Goal: Obtain resource: Obtain resource

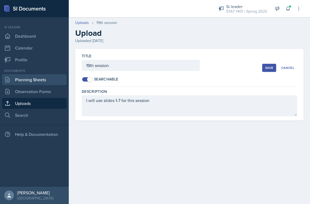
click at [49, 78] on link "Planning Sheets" at bounding box center [34, 79] width 65 height 11
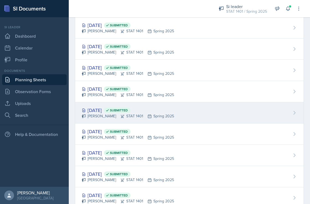
scroll to position [271, 0]
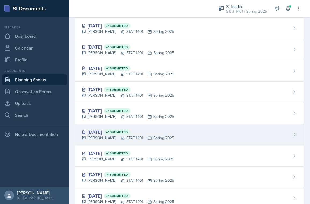
click at [107, 127] on div "[DATE] Submitted [PERSON_NAME] STAT 1401 Spring 2025" at bounding box center [189, 134] width 229 height 21
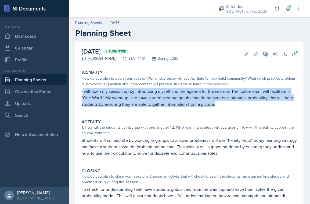
drag, startPoint x: 82, startPoint y: 91, endPoint x: 214, endPoint y: 101, distance: 132.4
click at [215, 101] on p "I will open my session up by introducing myself and the agenda for the session.…" at bounding box center [190, 97] width 216 height 19
copy p "will open my session up by introducing myself and the agenda for the session. T…"
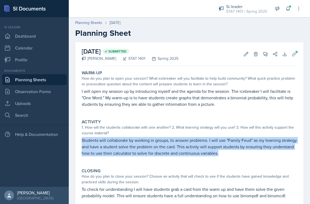
drag, startPoint x: 82, startPoint y: 142, endPoint x: 244, endPoint y: 155, distance: 162.4
click at [244, 155] on p "Students will collaborate by working in groups, to answer problems. I will use …" at bounding box center [190, 146] width 216 height 19
copy p "Students will collaborate by working in groups, to answer problems. I will use …"
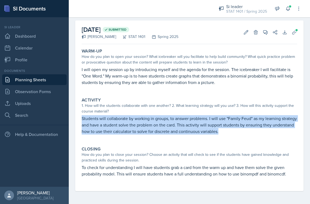
scroll to position [22, 0]
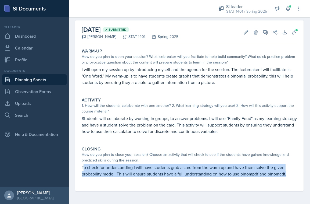
drag, startPoint x: 83, startPoint y: 167, endPoint x: 173, endPoint y: 187, distance: 92.4
click at [173, 187] on div "Warm-Up How do you plan to open your session? What icebreaker will you facilita…" at bounding box center [190, 118] width 216 height 145
copy p "o check for understanding I will have students grab a card from the warm up and…"
click at [46, 79] on link "Planning Sheets" at bounding box center [34, 79] width 65 height 11
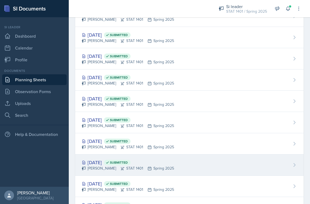
scroll to position [269, 0]
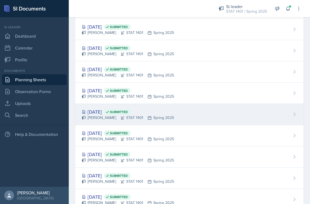
click at [119, 114] on div "[DATE] Submitted" at bounding box center [128, 111] width 93 height 7
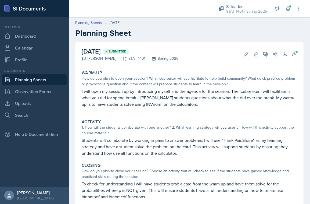
click at [81, 92] on div "Warm-Up How do you plan to open your session? What icebreaker will you facilita…" at bounding box center [190, 91] width 220 height 47
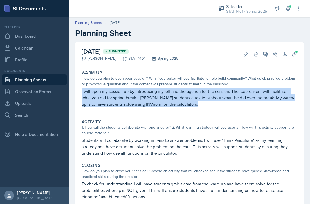
drag, startPoint x: 81, startPoint y: 92, endPoint x: 176, endPoint y: 107, distance: 96.5
click at [176, 107] on div "Warm-Up How do you plan to open your session? What icebreaker will you facilita…" at bounding box center [190, 91] width 220 height 47
copy p "I will open my session up by introducing myself and the agenda for the session.…"
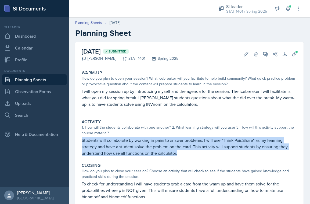
drag, startPoint x: 83, startPoint y: 141, endPoint x: 177, endPoint y: 155, distance: 95.7
click at [177, 155] on p "Students will collaborate by working in pairs to answer problems. I will use "T…" at bounding box center [190, 146] width 216 height 19
copy p "Students will collaborate by working in pairs to answer problems. I will use "T…"
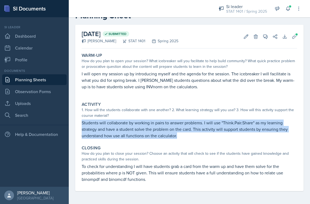
scroll to position [17, 0]
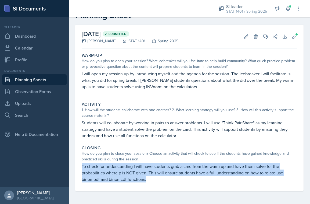
drag, startPoint x: 82, startPoint y: 167, endPoint x: 157, endPoint y: 180, distance: 75.6
click at [157, 180] on p "To check for understanding I will have students grab a card from the warm up an…" at bounding box center [190, 172] width 216 height 19
copy p "To check for understanding I will have students grab a card from the warm up an…"
